Goal: Task Accomplishment & Management: Manage account settings

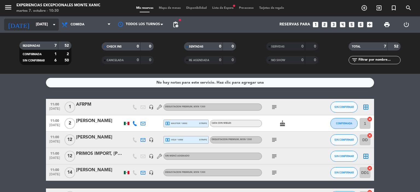
click at [52, 24] on icon "arrow_drop_down" at bounding box center [54, 24] width 7 height 7
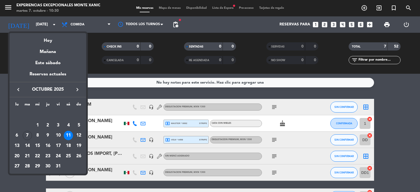
click at [97, 63] on div at bounding box center [210, 96] width 420 height 192
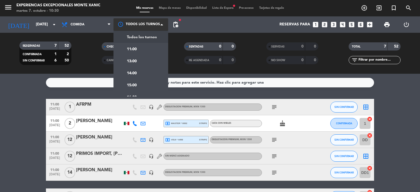
click at [161, 25] on span at bounding box center [163, 24] width 5 height 5
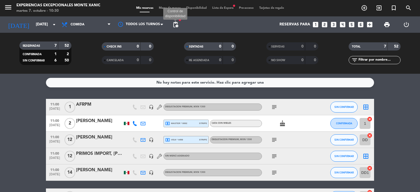
click at [177, 21] on span "pending_actions" at bounding box center [175, 24] width 7 height 7
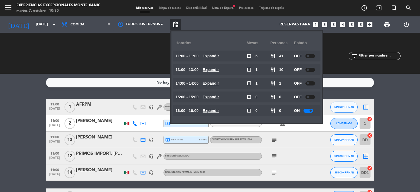
click at [396, 124] on bookings-row "11:00 [DATE] 1 AFRPM headset_mic DEGUSTACION PREMIUM , MXN 1300 subject SIN CON…" at bounding box center [210, 164] width 420 height 130
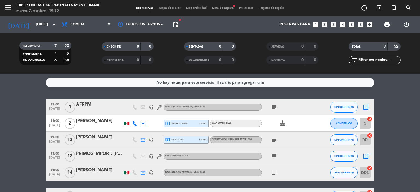
click at [396, 124] on bookings-row "11:00 [DATE] 1 AFRPM headset_mic DEGUSTACION PREMIUM , MXN 1300 subject SIN CON…" at bounding box center [210, 164] width 420 height 130
click at [48, 26] on input "[DATE]" at bounding box center [59, 25] width 52 height 10
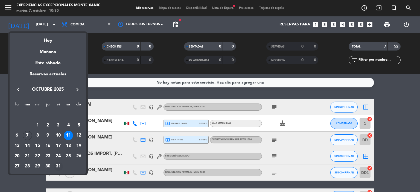
click at [58, 166] on div "31" at bounding box center [58, 166] width 9 height 9
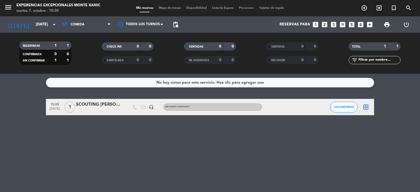
click at [97, 104] on div "SCOUTING [PERSON_NAME]" at bounding box center [99, 104] width 46 height 7
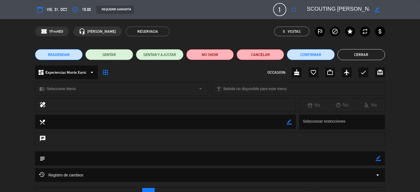
click at [370, 56] on button "Cerrar" at bounding box center [361, 54] width 48 height 11
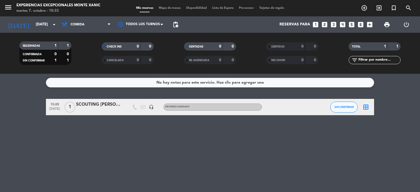
click at [42, 156] on div "No hay notas para este servicio. Haz clic para agregar una 15:00 [DATE] 1 SCOUT…" at bounding box center [210, 133] width 420 height 118
click at [100, 110] on div at bounding box center [99, 111] width 46 height 4
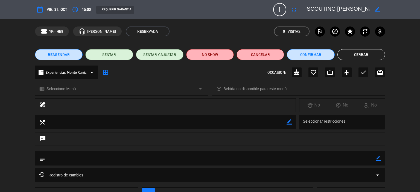
click at [98, 176] on div "Registro de cambios arrow_drop_down" at bounding box center [210, 175] width 342 height 7
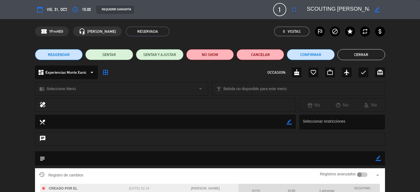
click at [341, 11] on textarea at bounding box center [338, 10] width 63 height 10
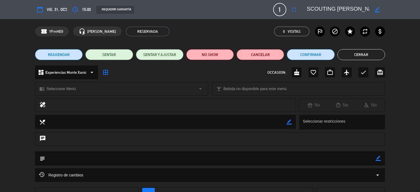
click at [347, 9] on textarea at bounding box center [338, 10] width 63 height 10
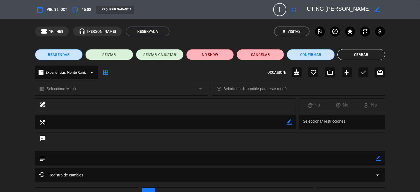
click at [372, 51] on button "Cerrar" at bounding box center [361, 54] width 48 height 11
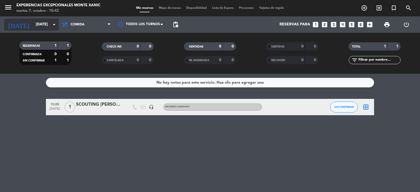
click at [52, 24] on icon "arrow_drop_down" at bounding box center [54, 24] width 7 height 7
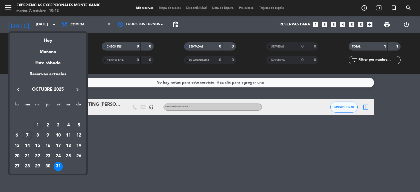
click at [37, 124] on div "1" at bounding box center [37, 125] width 9 height 9
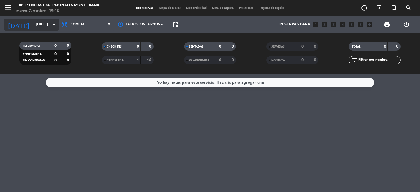
click at [38, 28] on input "[DATE]" at bounding box center [59, 25] width 52 height 10
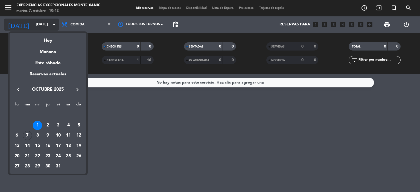
click at [38, 28] on div at bounding box center [210, 96] width 420 height 192
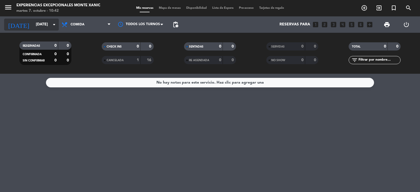
click at [50, 23] on input "[DATE]" at bounding box center [59, 25] width 52 height 10
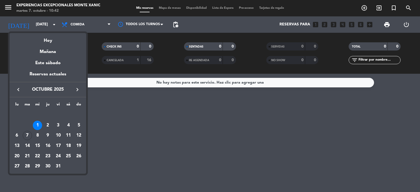
click at [17, 90] on icon "keyboard_arrow_left" at bounding box center [18, 89] width 7 height 7
click at [28, 166] on div "30" at bounding box center [27, 166] width 9 height 9
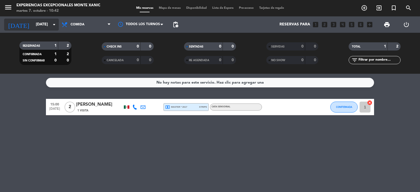
click at [46, 27] on input "[DATE]" at bounding box center [59, 25] width 52 height 10
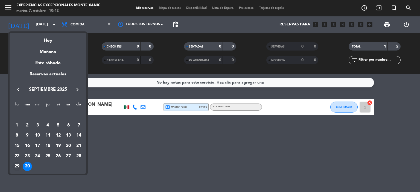
click at [17, 164] on div "29" at bounding box center [16, 166] width 9 height 9
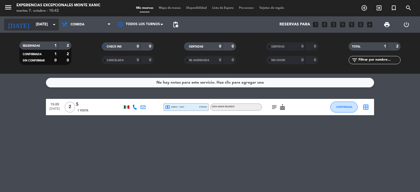
click at [56, 24] on icon "arrow_drop_down" at bounding box center [54, 24] width 7 height 7
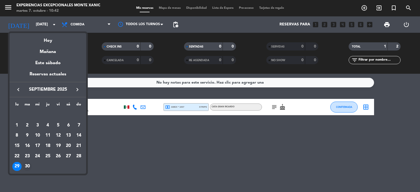
click at [28, 165] on div "30" at bounding box center [27, 166] width 9 height 9
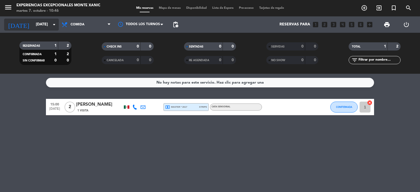
click at [52, 26] on icon "arrow_drop_down" at bounding box center [54, 24] width 7 height 7
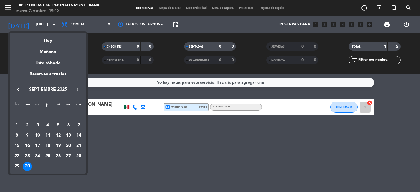
click at [77, 88] on icon "keyboard_arrow_right" at bounding box center [77, 89] width 7 height 7
click at [37, 125] on div "1" at bounding box center [37, 125] width 9 height 9
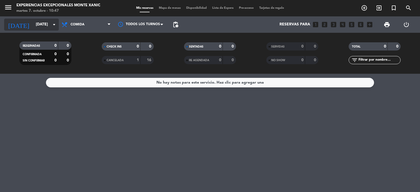
click at [51, 27] on icon "arrow_drop_down" at bounding box center [54, 24] width 7 height 7
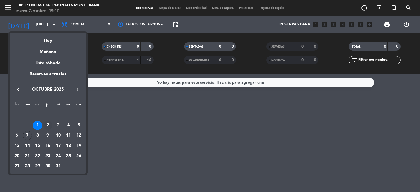
click at [49, 124] on div "2" at bounding box center [47, 125] width 9 height 9
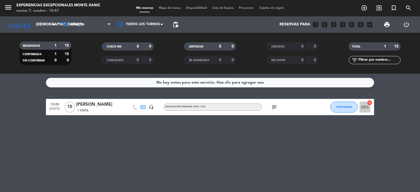
click at [276, 109] on icon "subject" at bounding box center [274, 107] width 7 height 7
click at [284, 105] on div "subject Pagaron por transferencia" at bounding box center [286, 107] width 49 height 16
click at [109, 109] on div "1 Visita" at bounding box center [99, 110] width 46 height 5
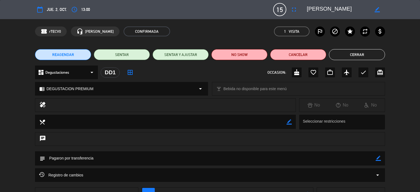
click at [410, 104] on div "healing No No No" at bounding box center [210, 106] width 420 height 16
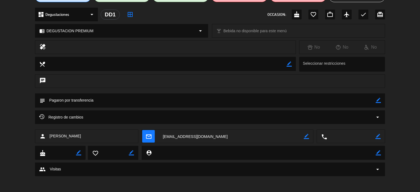
scroll to position [58, 0]
click at [378, 115] on icon "arrow_drop_down" at bounding box center [377, 117] width 7 height 7
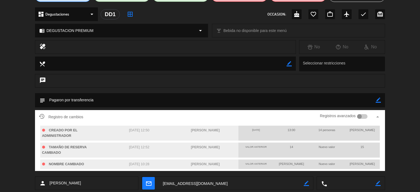
click at [397, 117] on div "Registro de cambios Registros avanzados arrow_drop_up CREADO POR EL ADMINISTRAD…" at bounding box center [210, 143] width 420 height 66
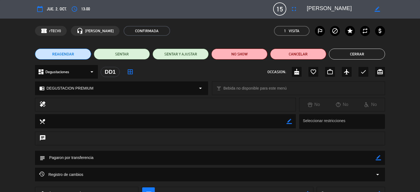
scroll to position [0, 0]
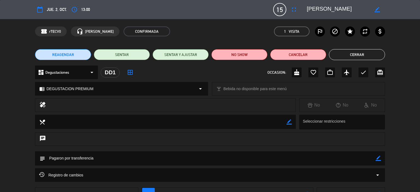
click at [365, 52] on button "Cerrar" at bounding box center [357, 54] width 56 height 11
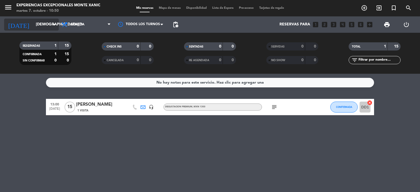
click at [54, 22] on icon "arrow_drop_down" at bounding box center [54, 24] width 7 height 7
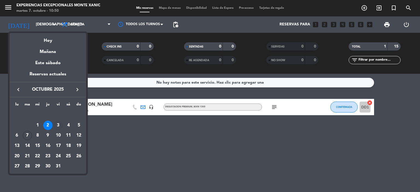
click at [58, 123] on div "3" at bounding box center [58, 125] width 9 height 9
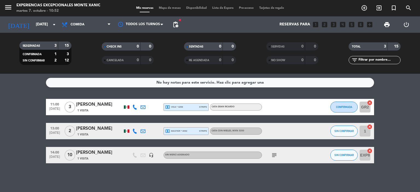
click at [277, 155] on icon "subject" at bounding box center [274, 155] width 7 height 7
click at [47, 25] on input "[DATE]" at bounding box center [59, 25] width 52 height 10
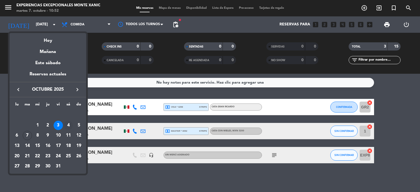
click at [69, 126] on div "4" at bounding box center [68, 125] width 9 height 9
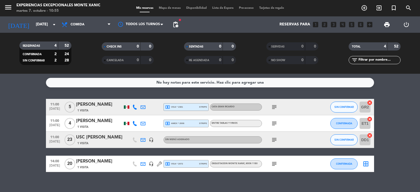
click at [275, 123] on icon "subject" at bounding box center [274, 123] width 7 height 7
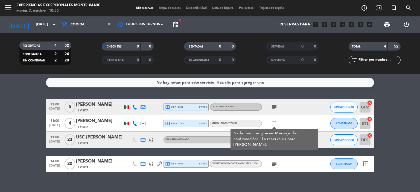
click at [296, 124] on div "subject Nada, muchas gracias Mensaje de confirmación: : La reserva es para [PER…" at bounding box center [286, 123] width 49 height 16
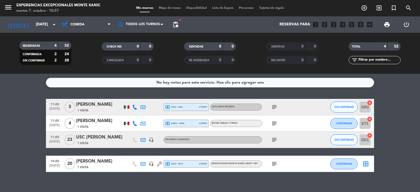
click at [275, 141] on icon "subject" at bounding box center [274, 140] width 7 height 7
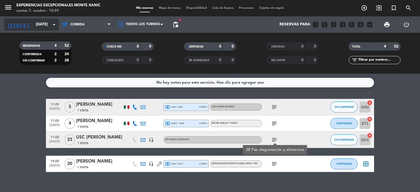
click at [50, 27] on input "[DATE]" at bounding box center [59, 25] width 52 height 10
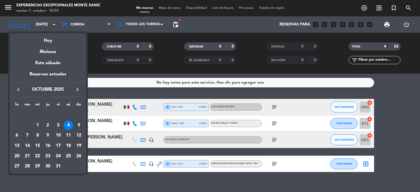
click at [78, 124] on div "5" at bounding box center [78, 125] width 9 height 9
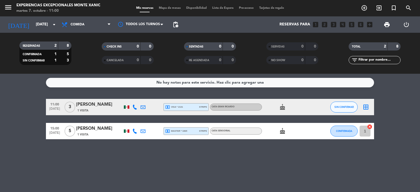
click at [96, 105] on div "[PERSON_NAME]" at bounding box center [99, 104] width 46 height 7
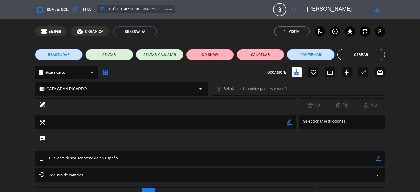
click at [410, 95] on div "chrome_reader_mode CATA GRAN [PERSON_NAME] local_bar Bebida no disponible para …" at bounding box center [210, 92] width 420 height 14
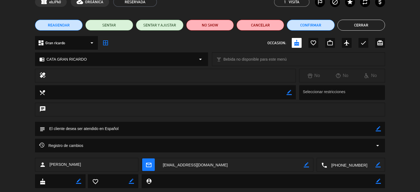
scroll to position [42, 0]
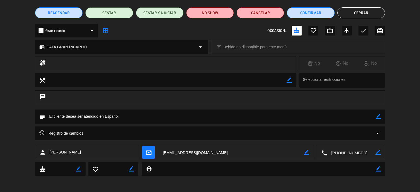
click at [95, 134] on div "Registro de cambios arrow_drop_down" at bounding box center [210, 133] width 342 height 7
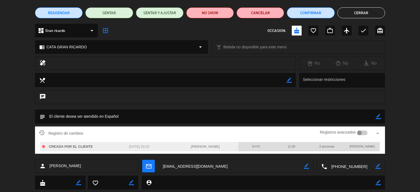
click at [103, 110] on textarea at bounding box center [210, 117] width 331 height 14
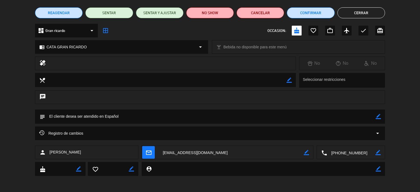
click at [367, 11] on button "Cerrar" at bounding box center [361, 12] width 48 height 11
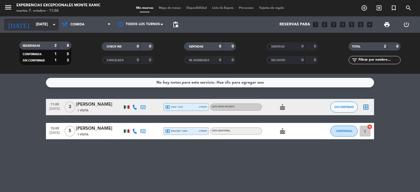
click at [47, 22] on input "[DATE]" at bounding box center [59, 25] width 52 height 10
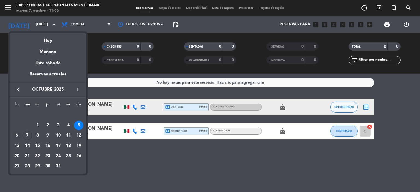
click at [17, 135] on div "6" at bounding box center [16, 135] width 9 height 9
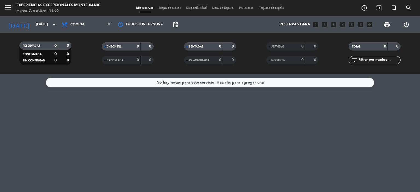
drag, startPoint x: 48, startPoint y: 31, endPoint x: 50, endPoint y: 13, distance: 17.6
click at [50, 13] on div "menu Experiencias Excepcionales Monte Xanic martes 7. octubre - 11:06 Mis reser…" at bounding box center [210, 37] width 420 height 74
click at [50, 22] on input "[DATE]" at bounding box center [59, 25] width 52 height 10
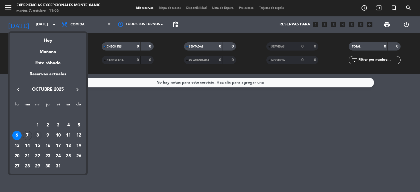
click at [38, 135] on div "8" at bounding box center [37, 135] width 9 height 9
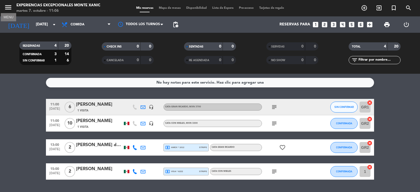
click at [9, 8] on icon "menu" at bounding box center [8, 7] width 8 height 8
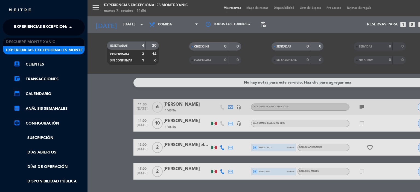
click at [42, 27] on span "Experiencias Excepcionales Monte Xanic" at bounding box center [59, 27] width 91 height 11
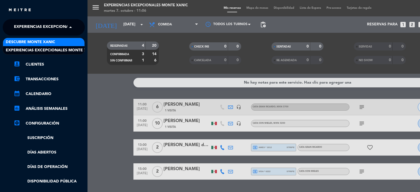
click at [42, 39] on span "Descubre Monte Xanic" at bounding box center [30, 42] width 49 height 6
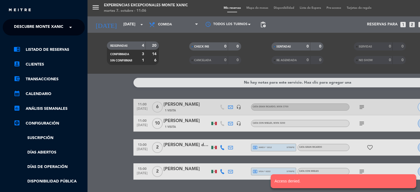
click at [106, 96] on div "menu Experiencias Excepcionales Monte Xanic martes 7. octubre - 11:06 Mis reser…" at bounding box center [298, 96] width 420 height 192
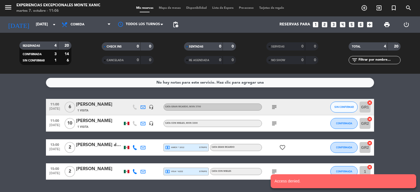
click at [39, 101] on bookings-row "11:00 [DATE] 6 [PERSON_NAME] 1 Visita headset_mic CATA GRAN RICARDO , MXN 3700 …" at bounding box center [210, 139] width 420 height 81
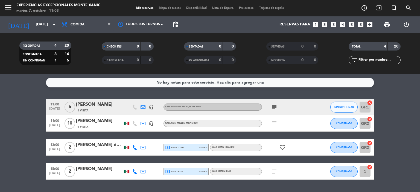
click at [276, 107] on icon "subject" at bounding box center [274, 107] width 7 height 7
click at [275, 123] on icon "subject" at bounding box center [274, 123] width 7 height 7
click at [53, 24] on icon "arrow_drop_down" at bounding box center [54, 24] width 7 height 7
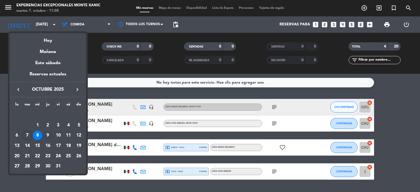
click at [48, 134] on div "9" at bounding box center [47, 135] width 9 height 9
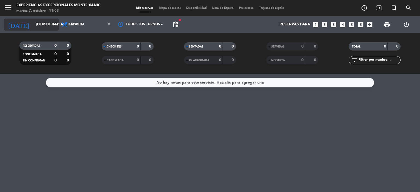
click at [49, 23] on input "[DEMOGRAPHIC_DATA][DATE]" at bounding box center [59, 25] width 52 height 10
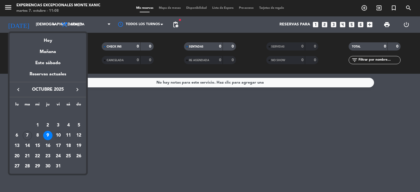
click at [59, 135] on div "10" at bounding box center [58, 135] width 9 height 9
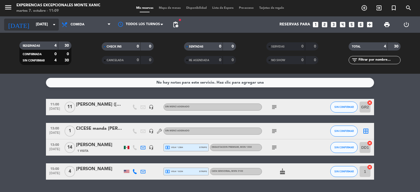
click at [46, 23] on input "[DATE]" at bounding box center [59, 25] width 52 height 10
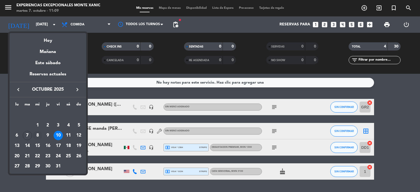
click at [37, 135] on div "8" at bounding box center [37, 135] width 9 height 9
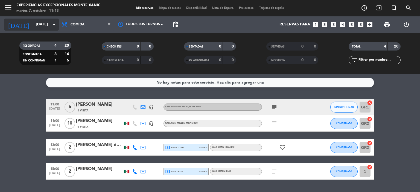
click at [44, 27] on input "[DATE]" at bounding box center [59, 25] width 52 height 10
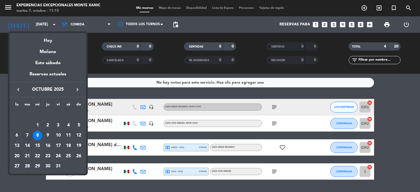
click at [76, 91] on icon "keyboard_arrow_right" at bounding box center [77, 89] width 7 height 7
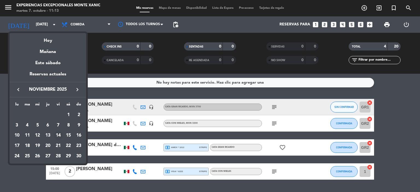
click at [59, 134] on div "14" at bounding box center [58, 135] width 9 height 9
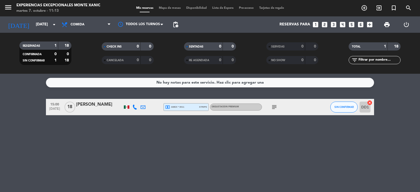
click at [277, 108] on icon "subject" at bounding box center [274, 107] width 7 height 7
click at [147, 125] on div "No hay notas para este servicio. Haz clic para agregar una 15:00 [DATE] [PERSON…" at bounding box center [210, 133] width 420 height 118
click at [49, 27] on input "[DATE]" at bounding box center [59, 25] width 52 height 10
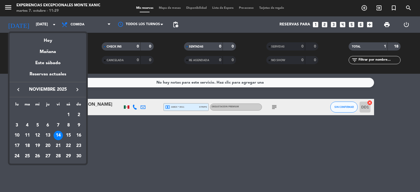
click at [19, 89] on icon "keyboard_arrow_left" at bounding box center [18, 89] width 7 height 7
click at [49, 165] on div "30" at bounding box center [47, 166] width 9 height 9
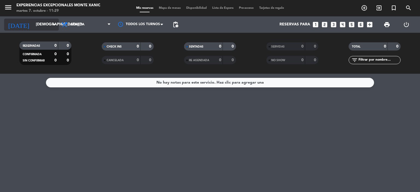
click at [47, 24] on input "[DEMOGRAPHIC_DATA][DATE]" at bounding box center [59, 25] width 52 height 10
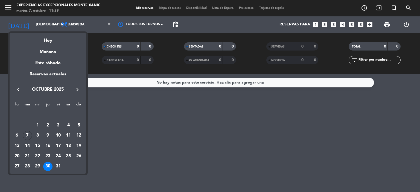
click at [18, 90] on icon "keyboard_arrow_left" at bounding box center [18, 89] width 7 height 7
click at [75, 91] on icon "keyboard_arrow_right" at bounding box center [77, 89] width 7 height 7
click at [47, 125] on div "2" at bounding box center [47, 125] width 9 height 9
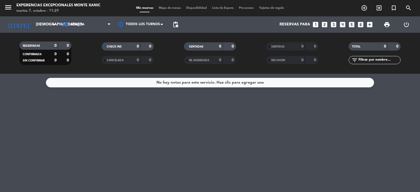
type input "[DEMOGRAPHIC_DATA][DATE]"
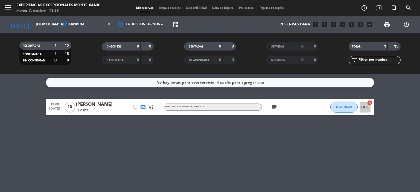
click at [275, 108] on icon "subject" at bounding box center [274, 107] width 7 height 7
